Goal: Find contact information: Find contact information

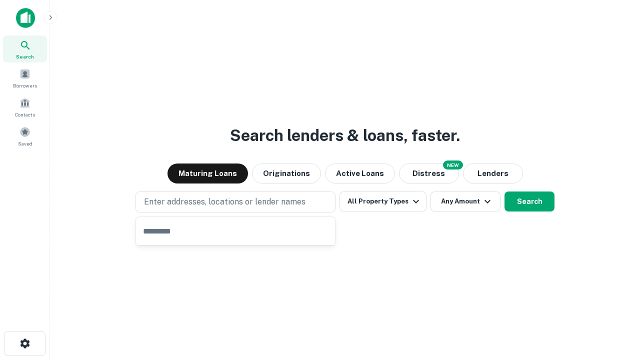
type input "**********"
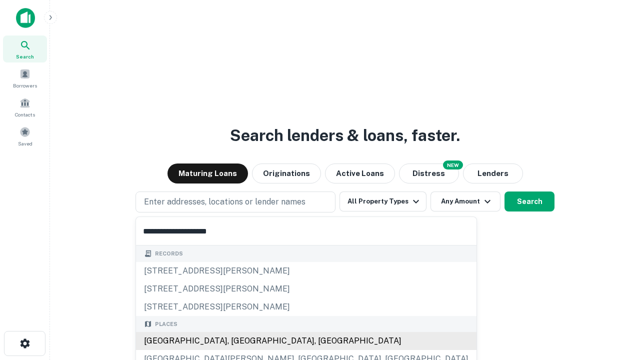
click at [239, 341] on div "[GEOGRAPHIC_DATA], [GEOGRAPHIC_DATA], [GEOGRAPHIC_DATA]" at bounding box center [306, 341] width 341 height 18
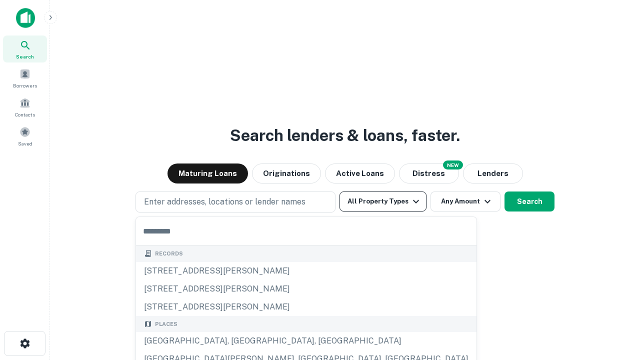
click at [383, 202] on button "All Property Types" at bounding box center [383, 202] width 87 height 20
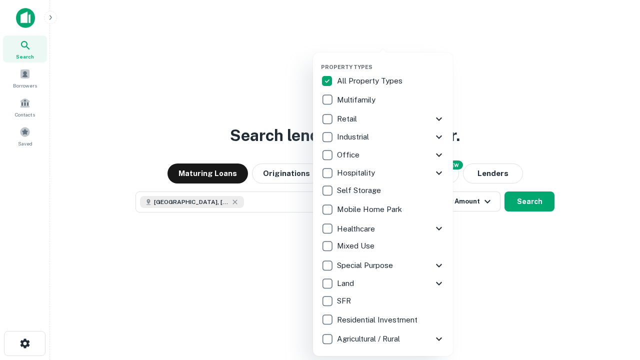
click at [391, 61] on button "button" at bounding box center [391, 61] width 140 height 1
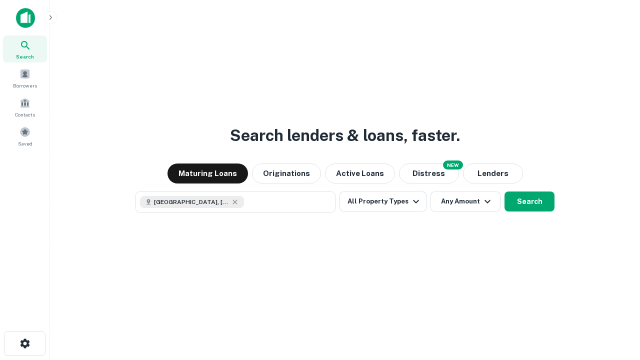
scroll to position [16, 0]
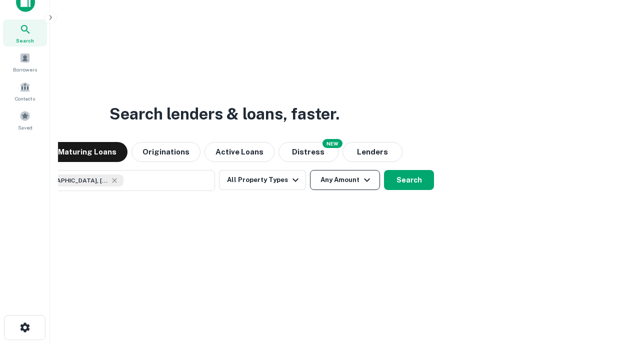
click at [310, 170] on button "Any Amount" at bounding box center [345, 180] width 70 height 20
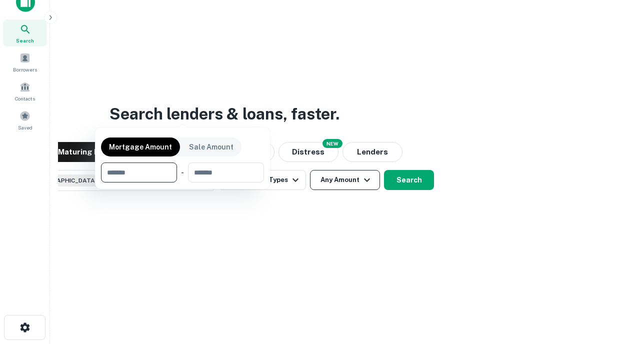
scroll to position [72, 283]
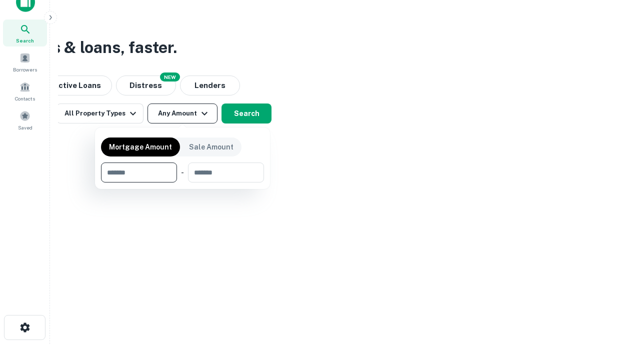
type input "*******"
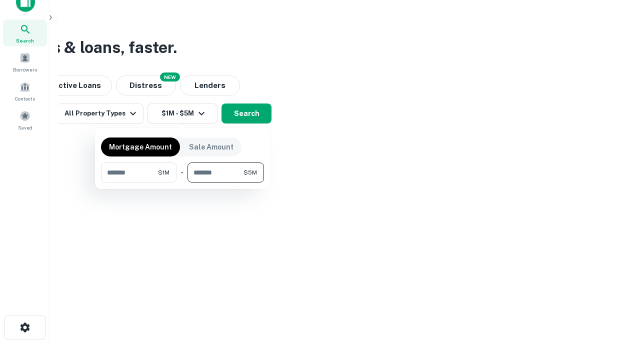
type input "*******"
click at [183, 183] on button "button" at bounding box center [182, 183] width 163 height 1
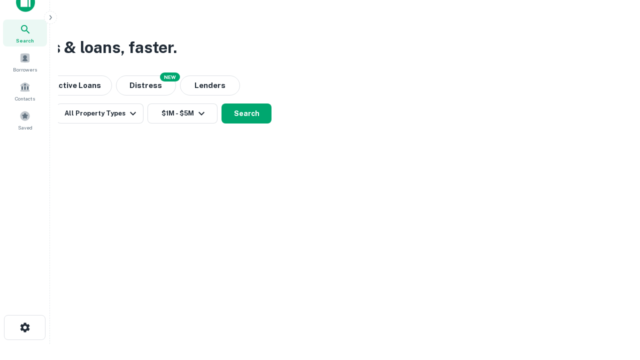
scroll to position [16, 0]
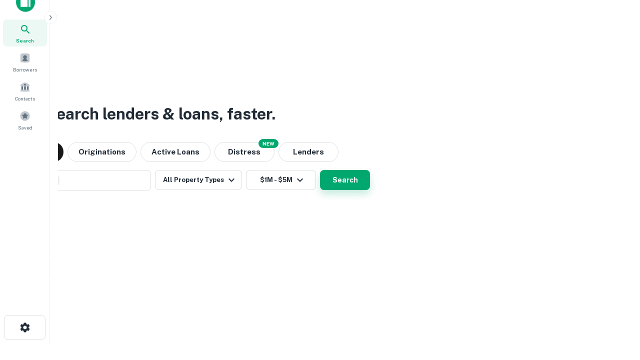
click at [320, 170] on button "Search" at bounding box center [345, 180] width 50 height 20
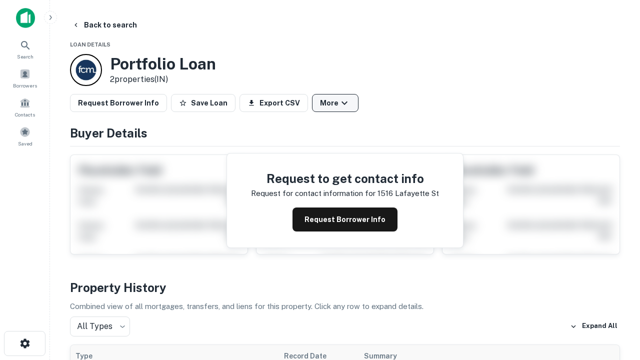
click at [335, 103] on button "More" at bounding box center [335, 103] width 47 height 18
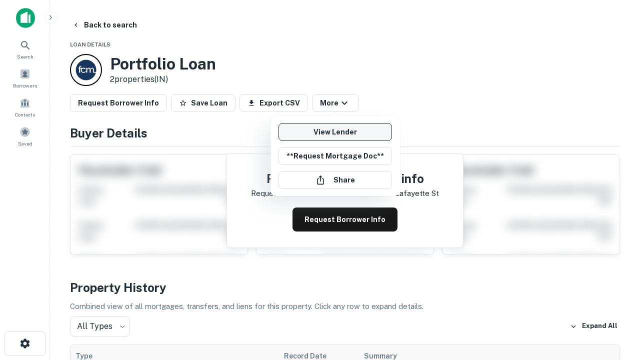
click at [335, 132] on link "View Lender" at bounding box center [336, 132] width 114 height 18
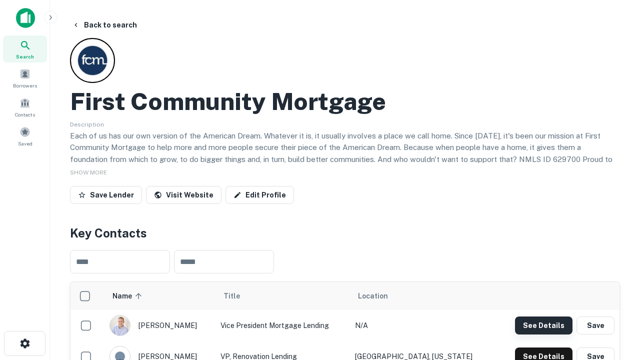
click at [544, 325] on button "See Details" at bounding box center [544, 326] width 58 height 18
click at [25, 344] on icon "button" at bounding box center [25, 344] width 12 height 12
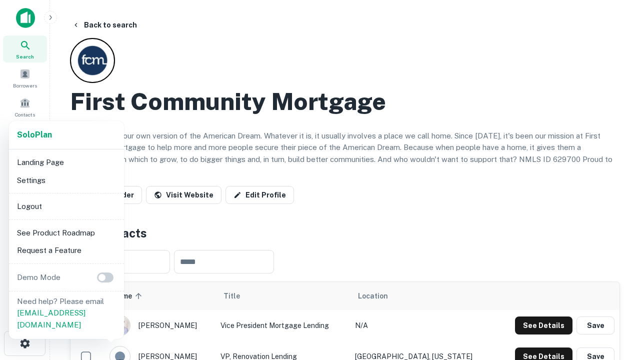
click at [66, 206] on li "Logout" at bounding box center [66, 207] width 107 height 18
